Goal: Transaction & Acquisition: Purchase product/service

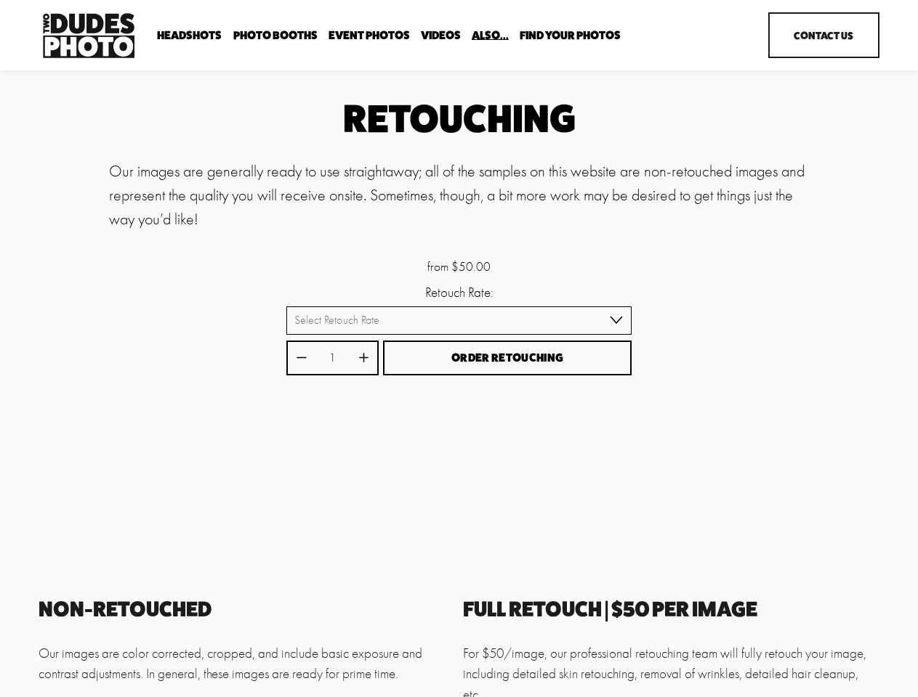
click at [458, 349] on button "Order Retouching" at bounding box center [507, 359] width 248 height 36
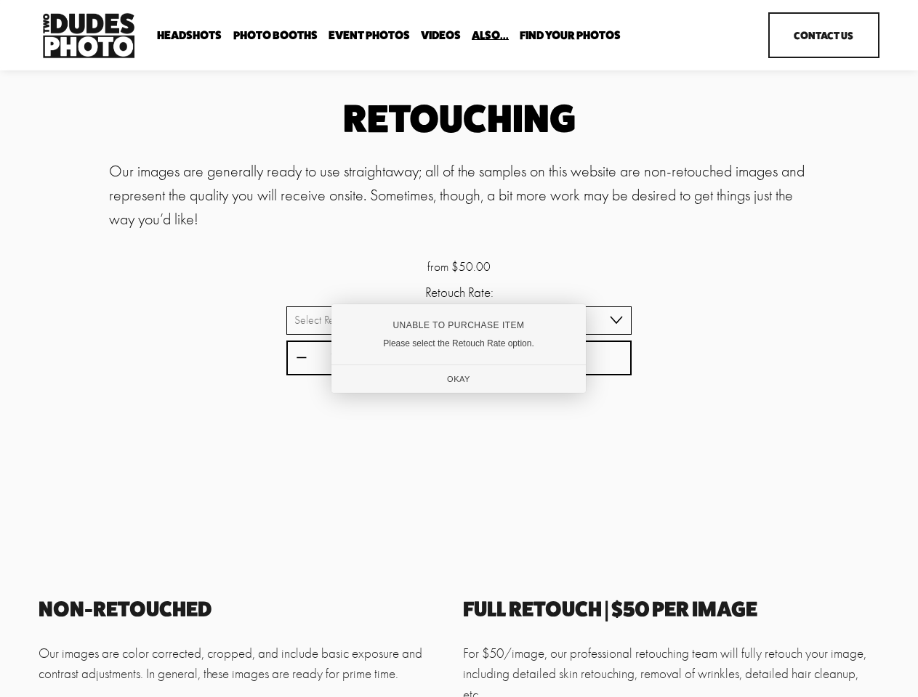
click at [458, 322] on div "Unable to Purchase Item" at bounding box center [458, 325] width 206 height 10
click at [301, 360] on div at bounding box center [459, 348] width 918 height 697
click at [363, 360] on div "Unable to Purchase Item Please select the Retouch Rate option. Okay" at bounding box center [458, 348] width 254 height 89
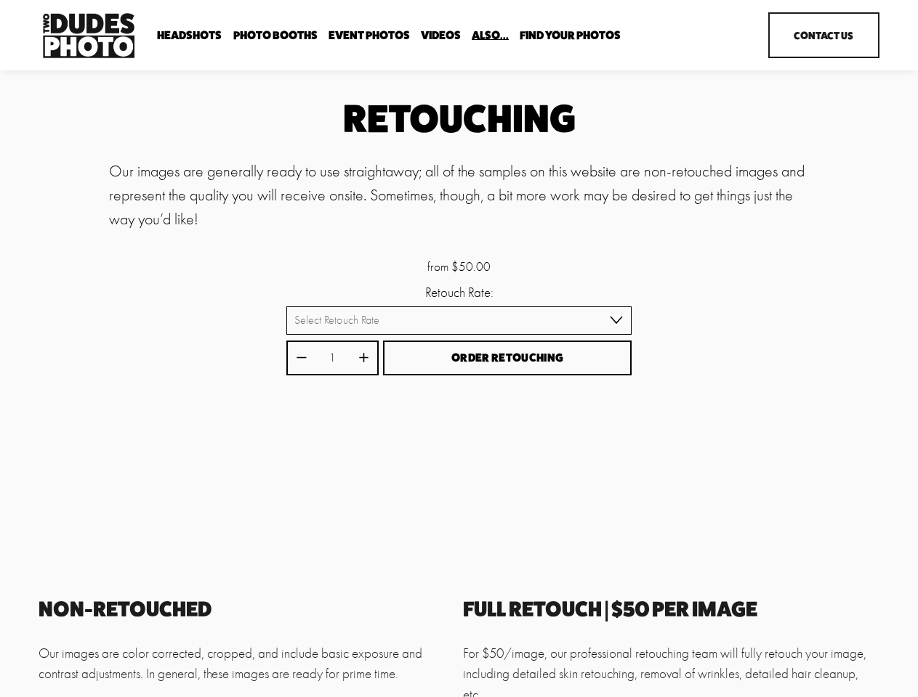
click at [507, 360] on div "Unable to Purchase Item Please select the Retouch Rate option. Okay" at bounding box center [458, 348] width 244 height 85
